Goal: Find specific page/section: Find specific page/section

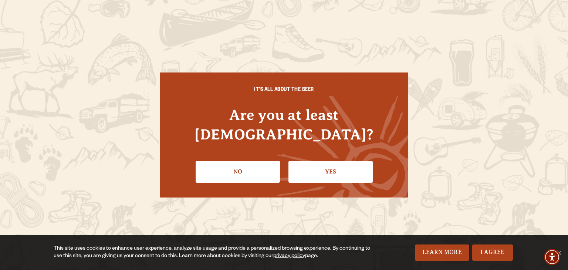
click at [324, 161] on link "Yes" at bounding box center [330, 171] width 84 height 21
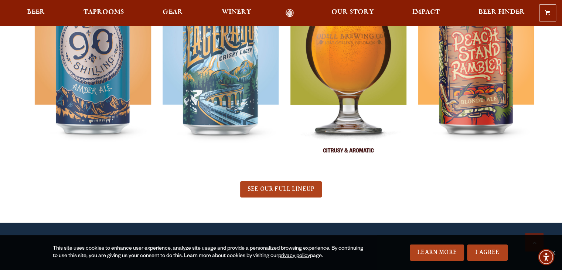
scroll to position [517, 0]
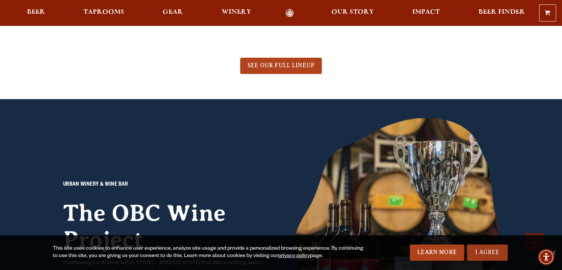
click at [480, 248] on link "I Agree" at bounding box center [487, 252] width 41 height 16
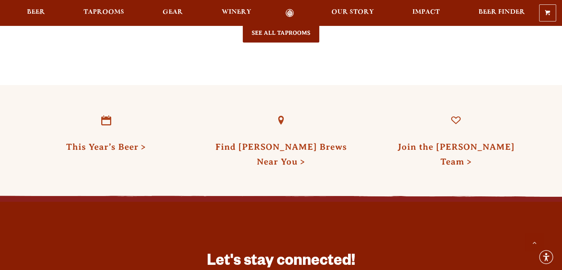
scroll to position [1922, 0]
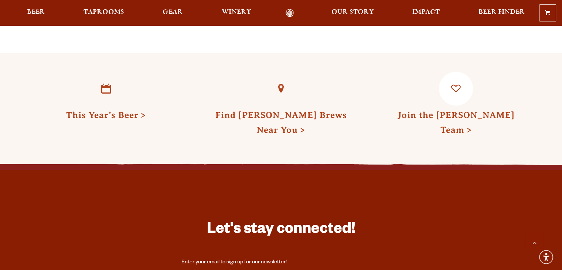
click at [475, 110] on link "Join the [PERSON_NAME] Team" at bounding box center [455, 122] width 117 height 24
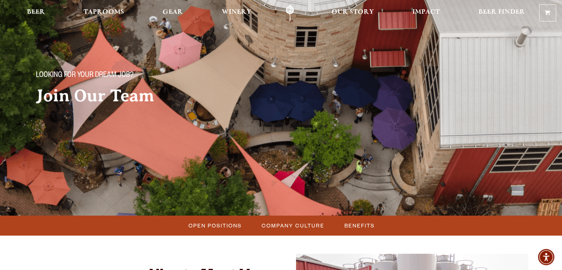
scroll to position [37, 0]
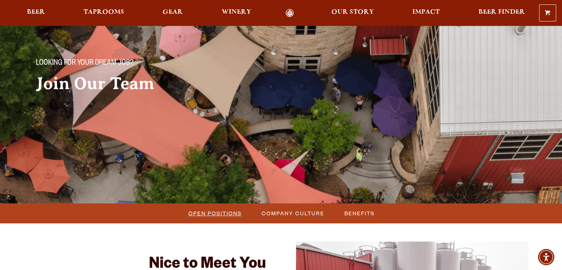
click at [200, 216] on span "Open Positions" at bounding box center [215, 213] width 53 height 11
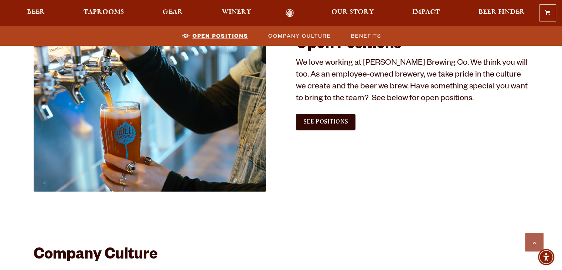
scroll to position [449, 0]
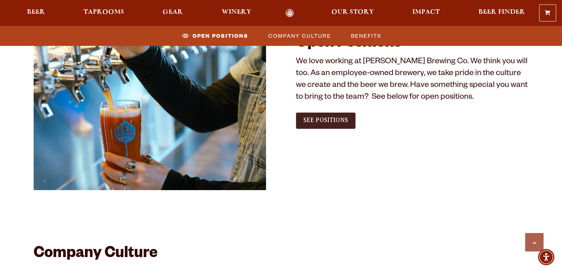
click at [325, 122] on span "See Positions" at bounding box center [325, 120] width 45 height 7
